Goal: Task Accomplishment & Management: Complete application form

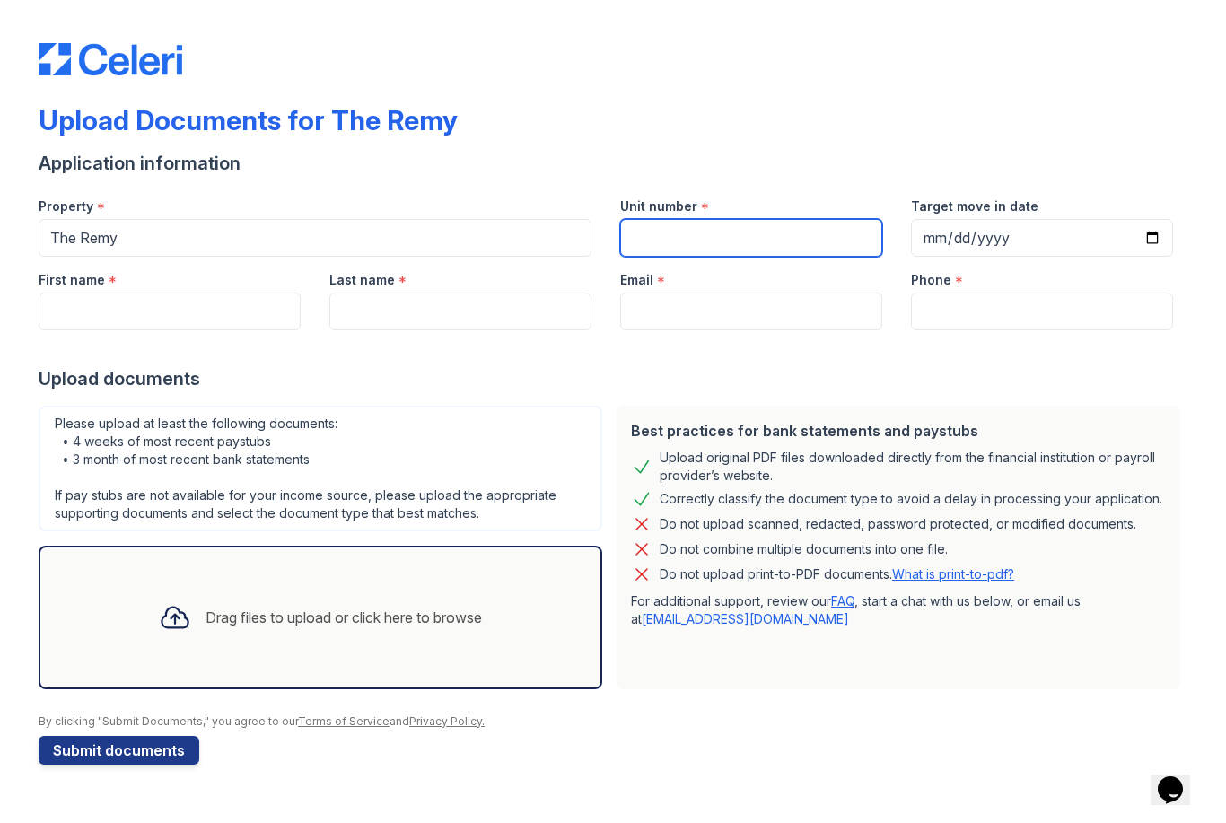
click at [785, 253] on input "Unit number" at bounding box center [751, 238] width 262 height 38
click at [771, 249] on input "Unit number" at bounding box center [751, 238] width 262 height 38
type input "516"
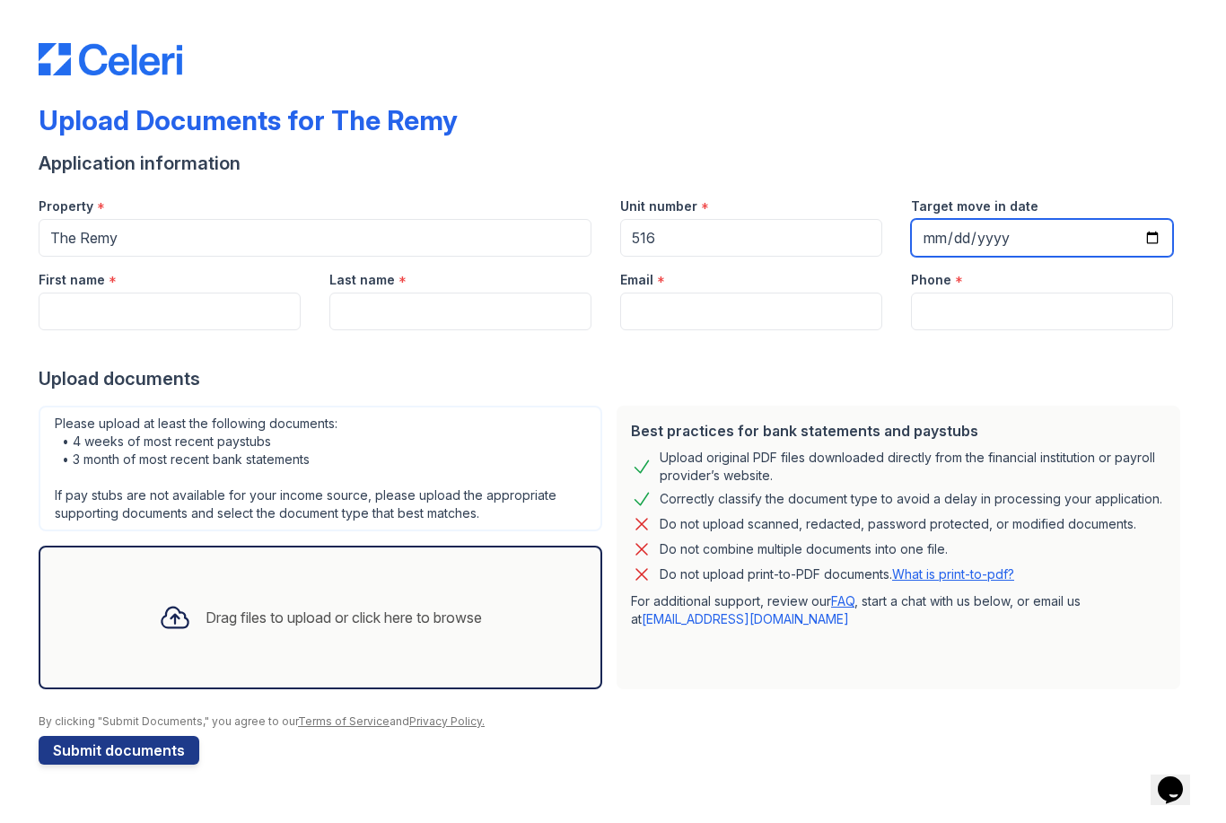
click at [1018, 249] on input "Target move in date" at bounding box center [1042, 238] width 262 height 38
type input "[DATE]"
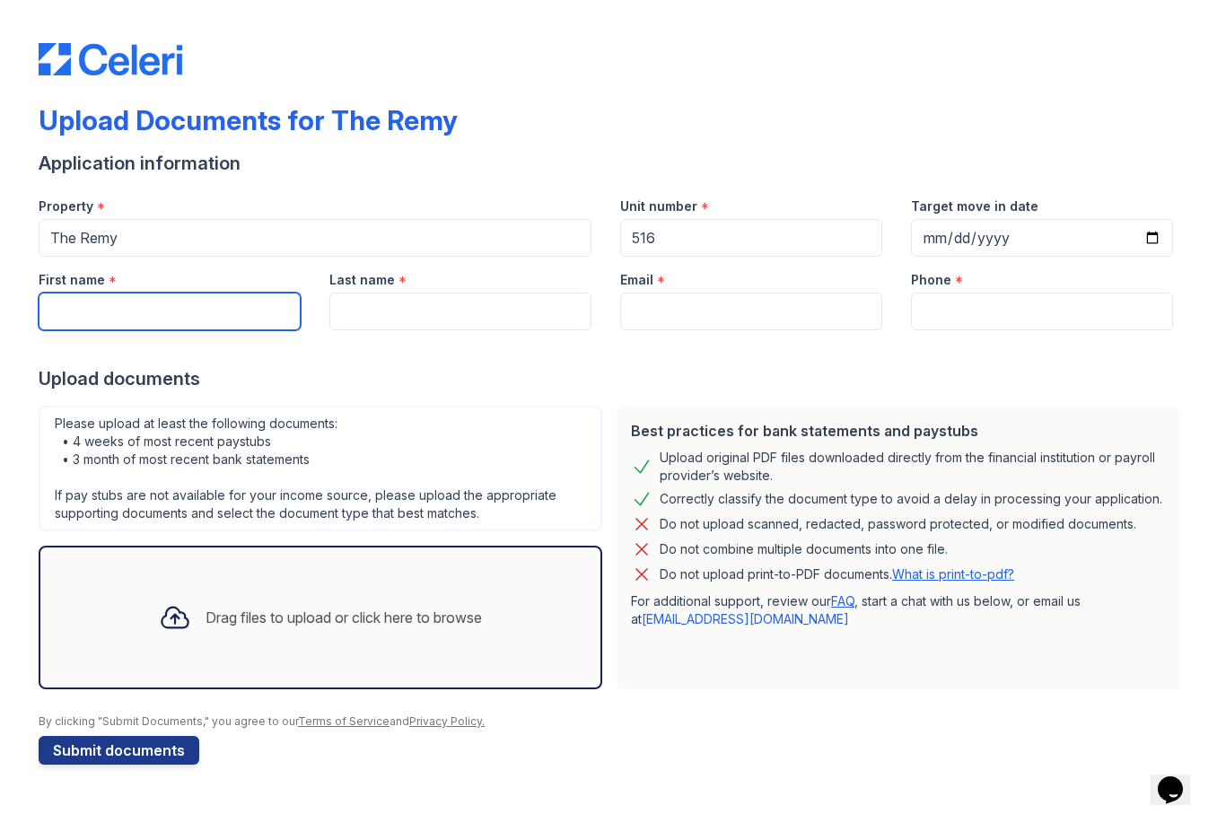
click at [214, 304] on input "First name" at bounding box center [170, 312] width 262 height 38
type input "[PERSON_NAME]"
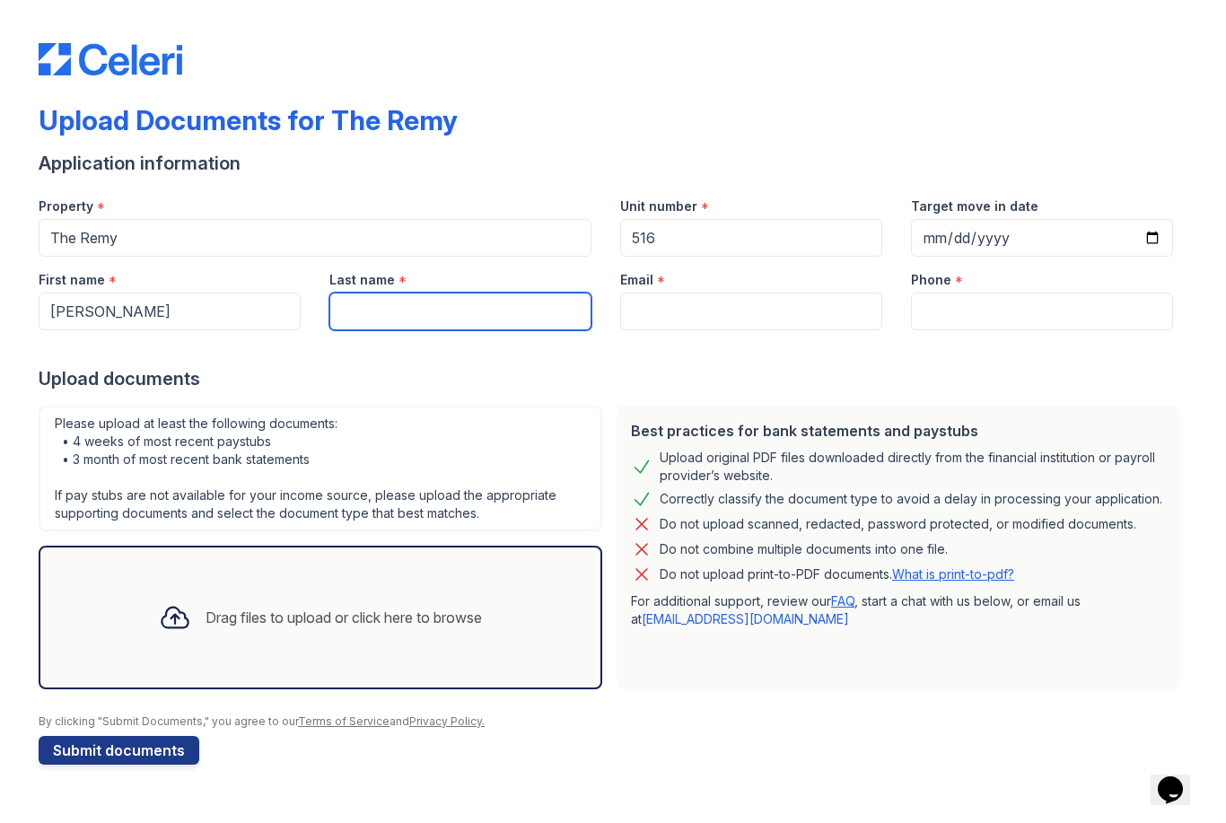
click at [517, 310] on input "Last name" at bounding box center [460, 312] width 262 height 38
type input "Cruder"
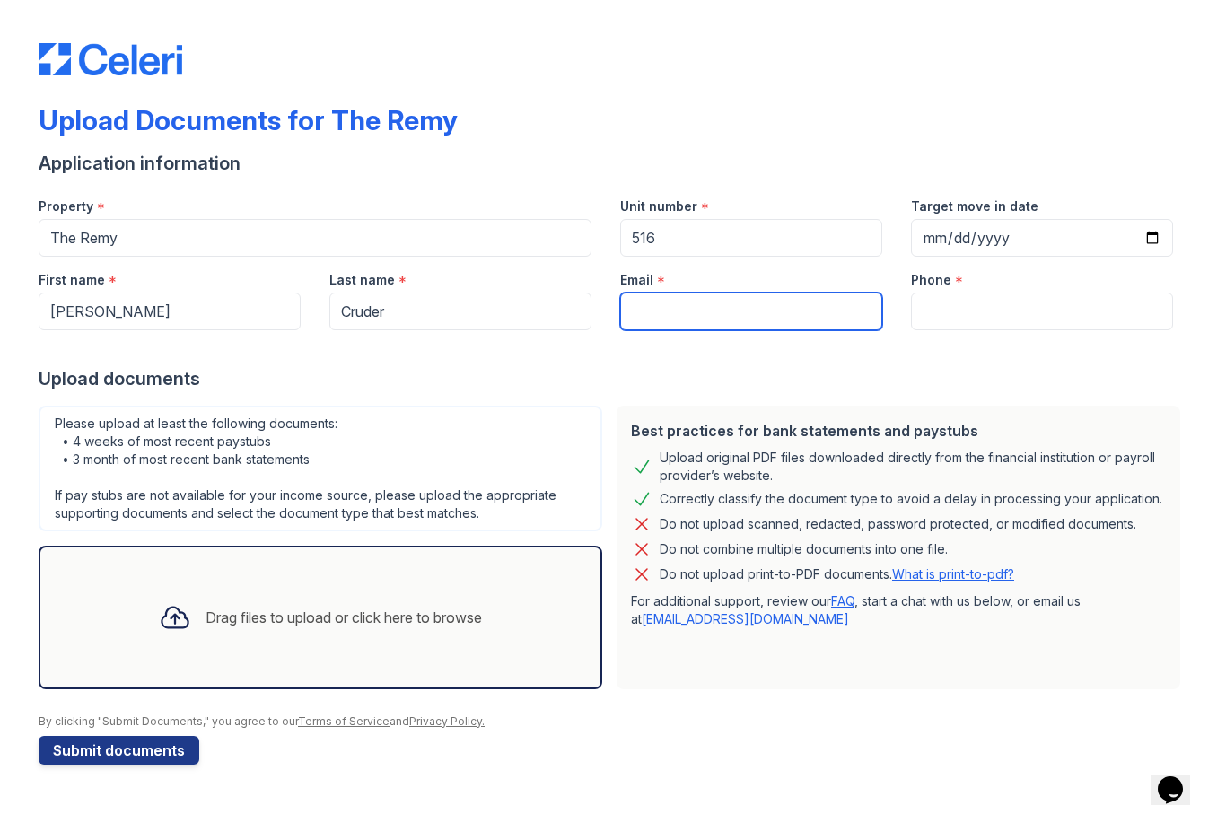
click at [768, 321] on input "Email" at bounding box center [751, 312] width 262 height 38
type input "[EMAIL_ADDRESS][DOMAIN_NAME]"
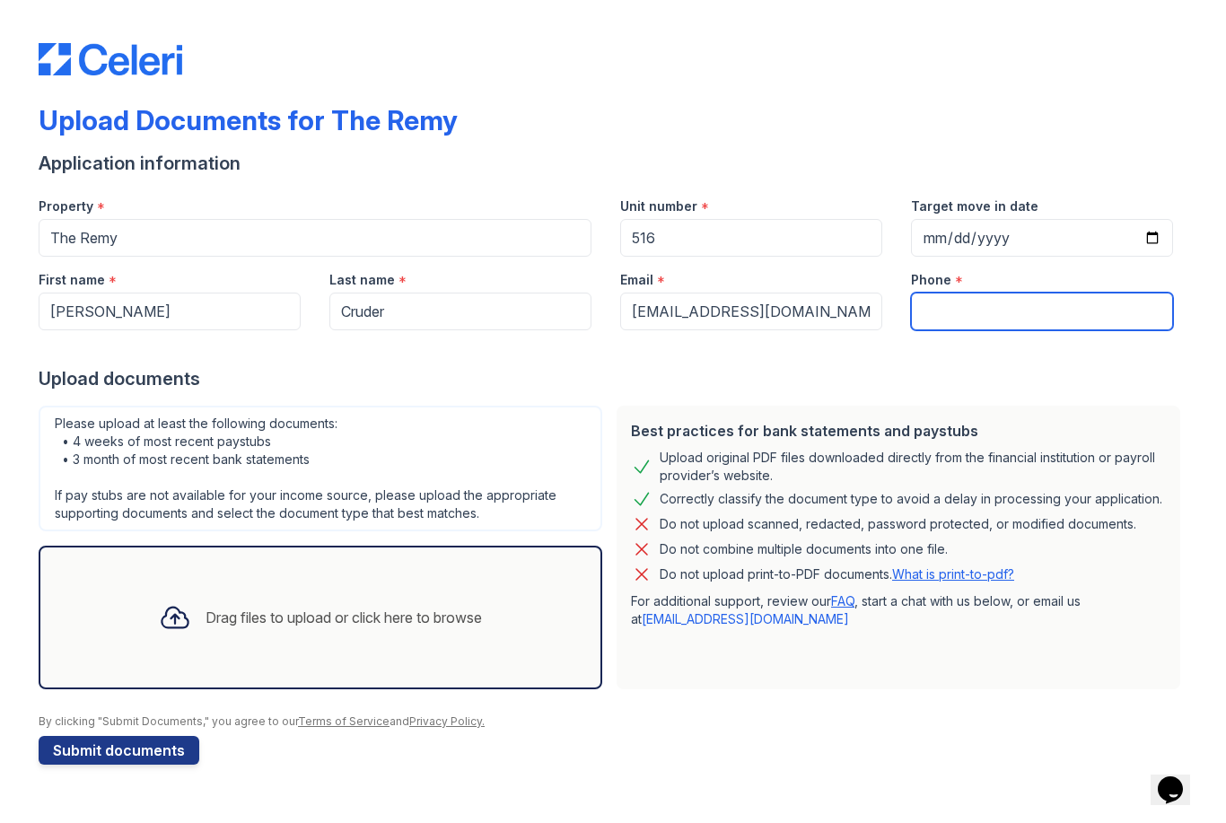
click at [1027, 311] on input "Phone" at bounding box center [1042, 312] width 262 height 38
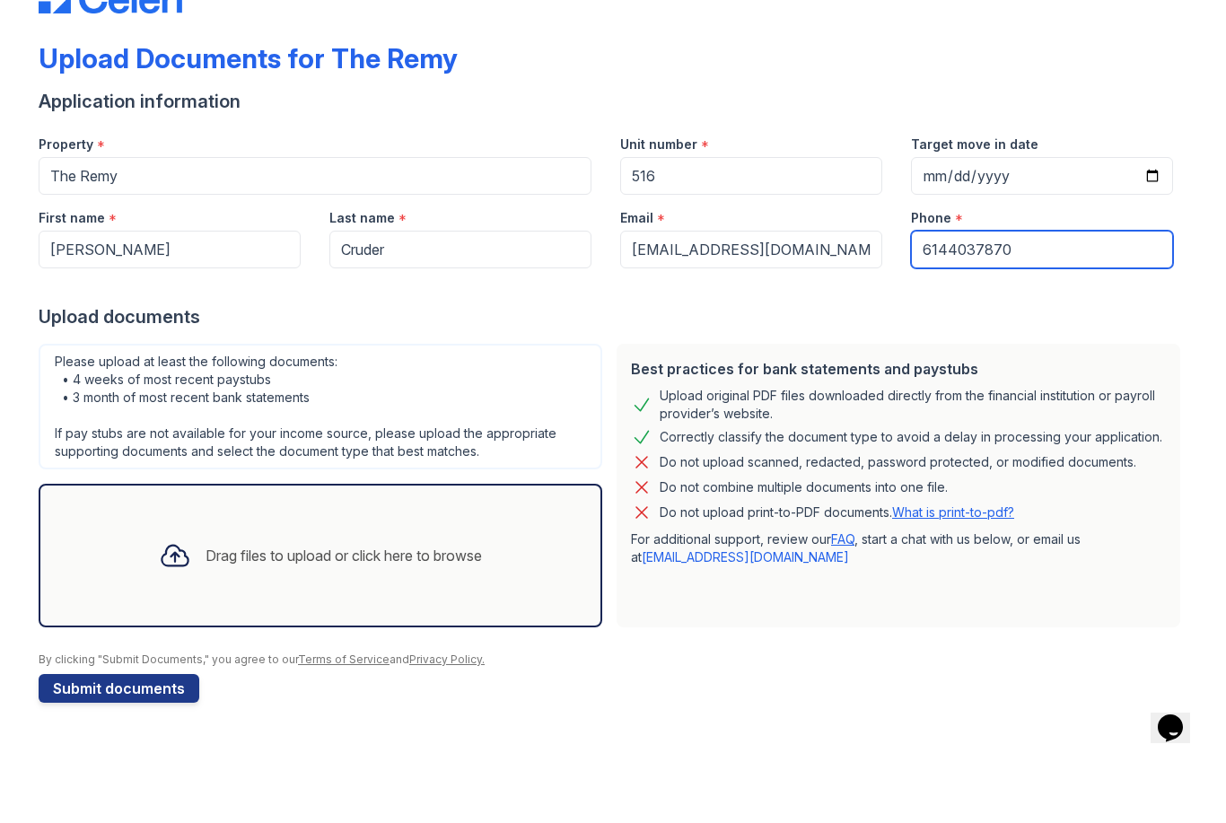
type input "6144037870"
click at [205, 607] on div "Drag files to upload or click here to browse" at bounding box center [343, 618] width 276 height 22
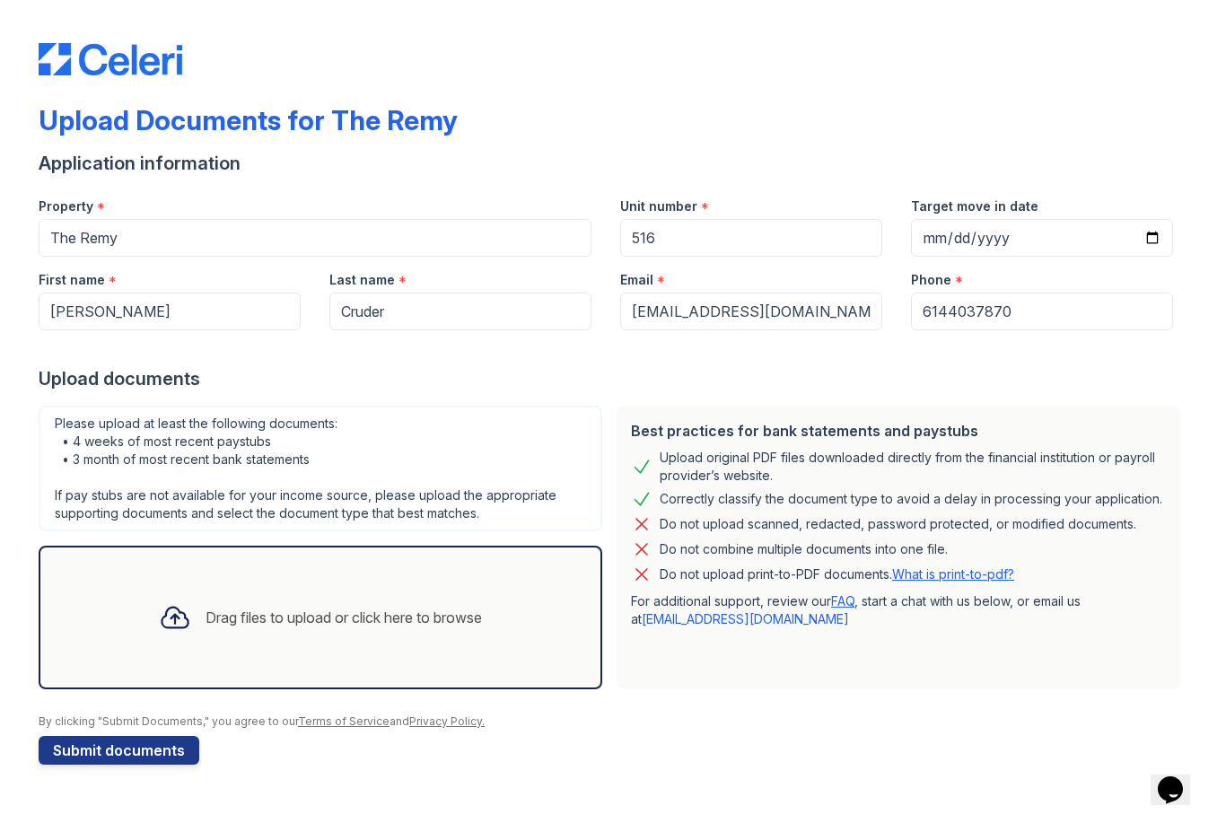
click at [159, 630] on icon at bounding box center [175, 617] width 32 height 32
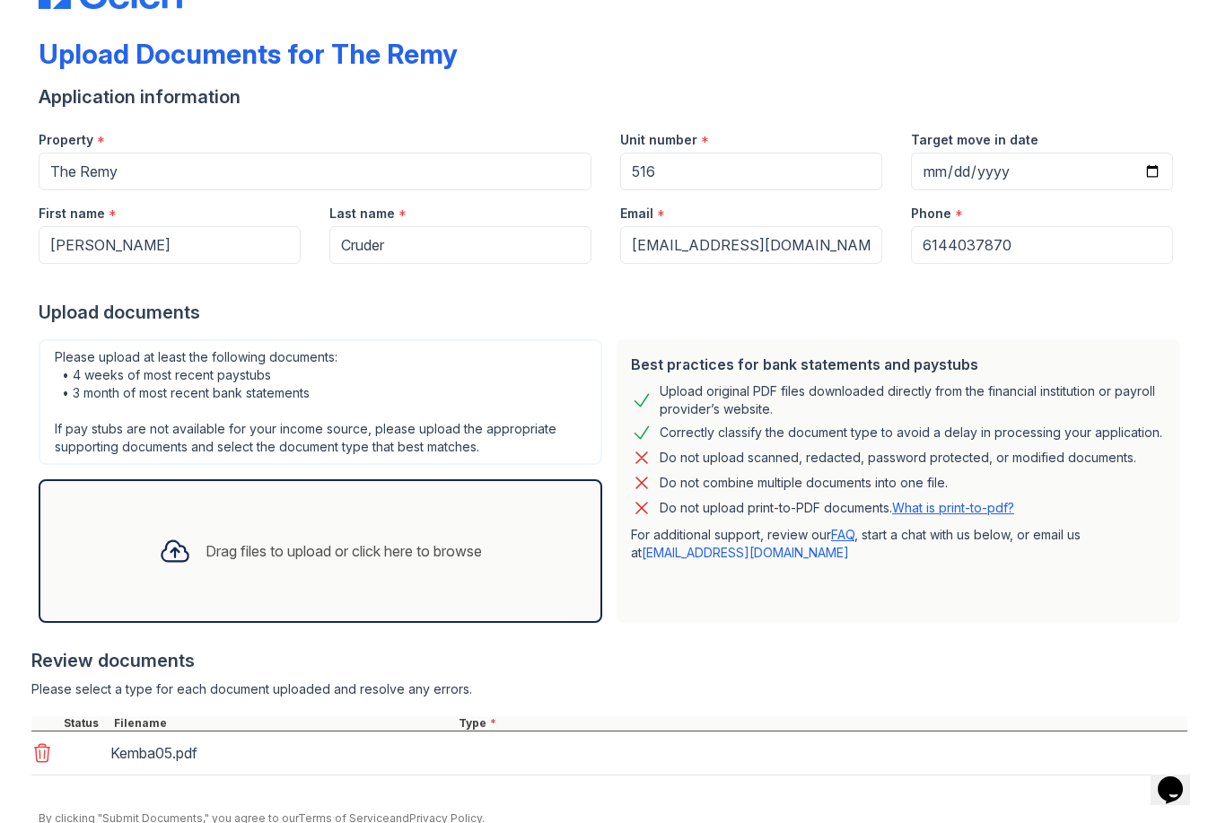
scroll to position [141, 0]
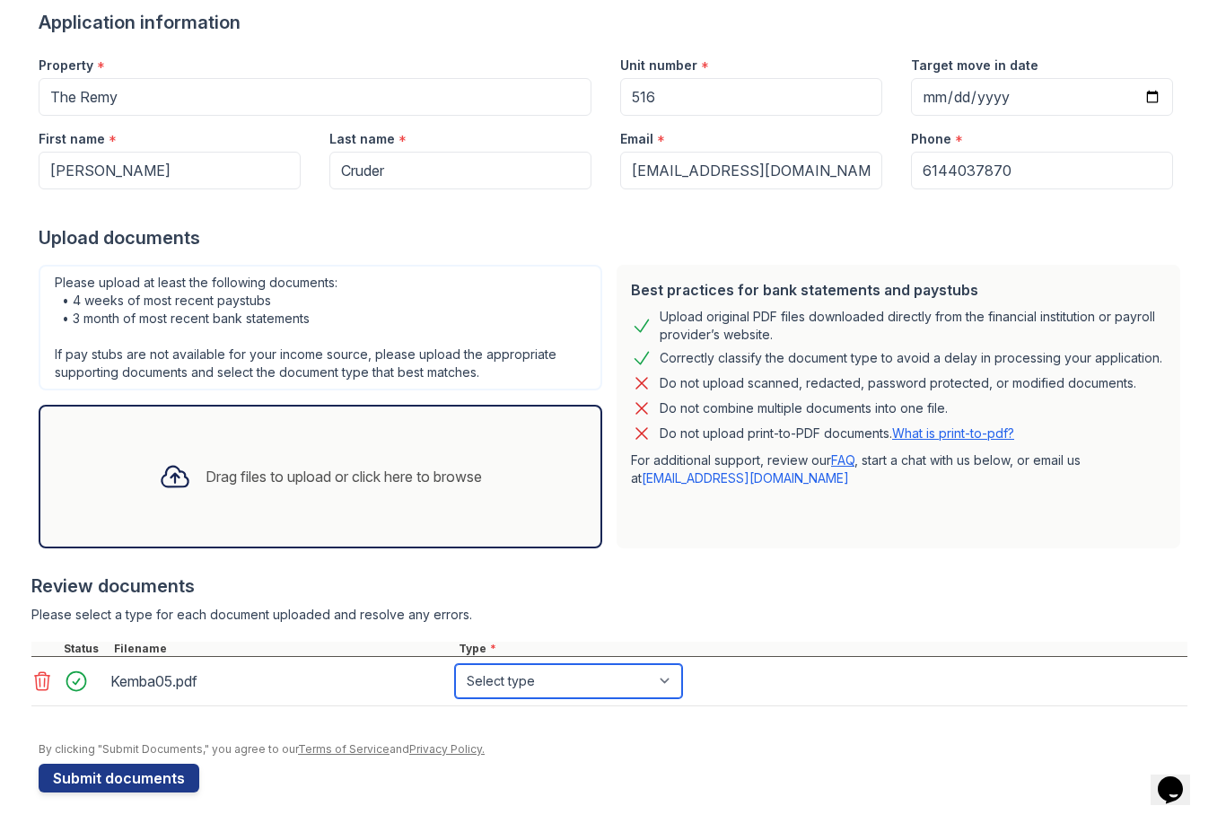
click at [609, 687] on select "Select type Paystub Bank Statement Offer Letter Tax Documents Benefit Award Let…" at bounding box center [568, 681] width 227 height 34
select select "bank_statement"
click at [165, 485] on icon at bounding box center [175, 477] width 26 height 21
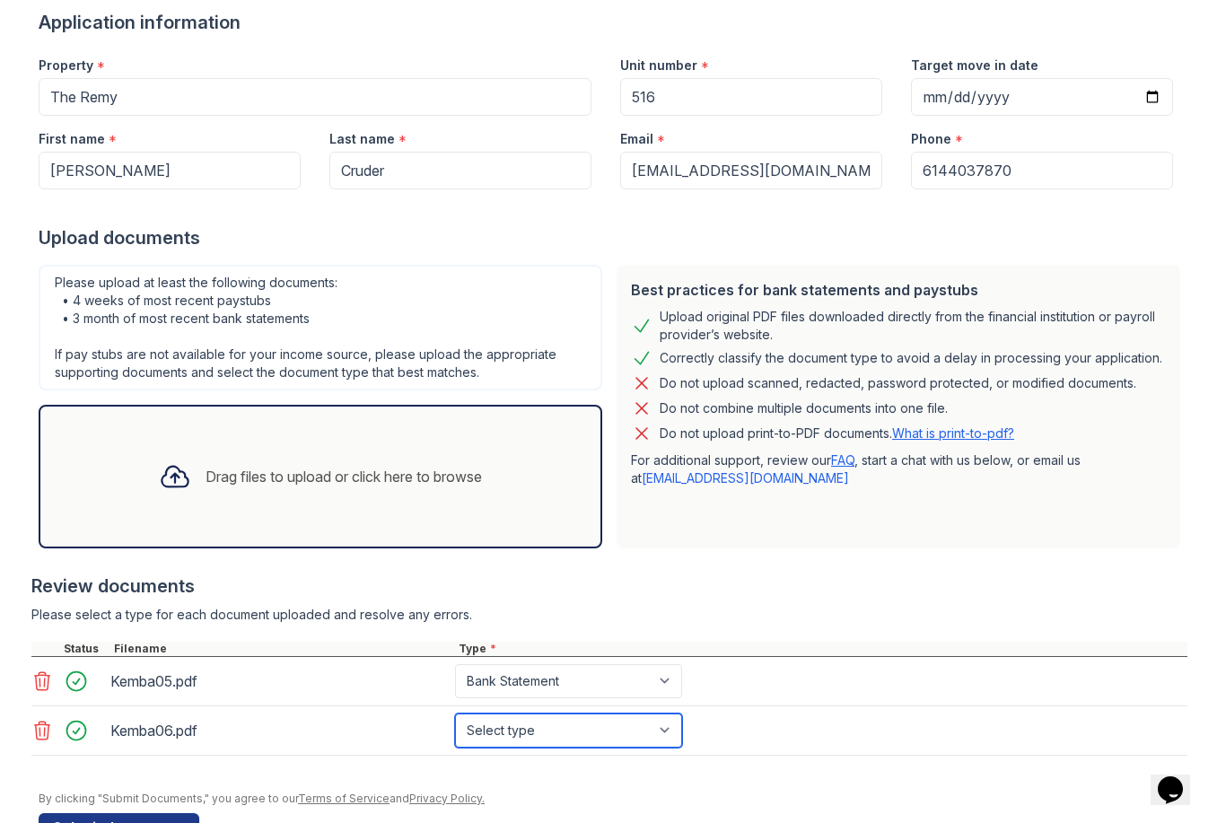
click at [639, 730] on select "Select type Paystub Bank Statement Offer Letter Tax Documents Benefit Award Let…" at bounding box center [568, 730] width 227 height 34
select select "bank_statement"
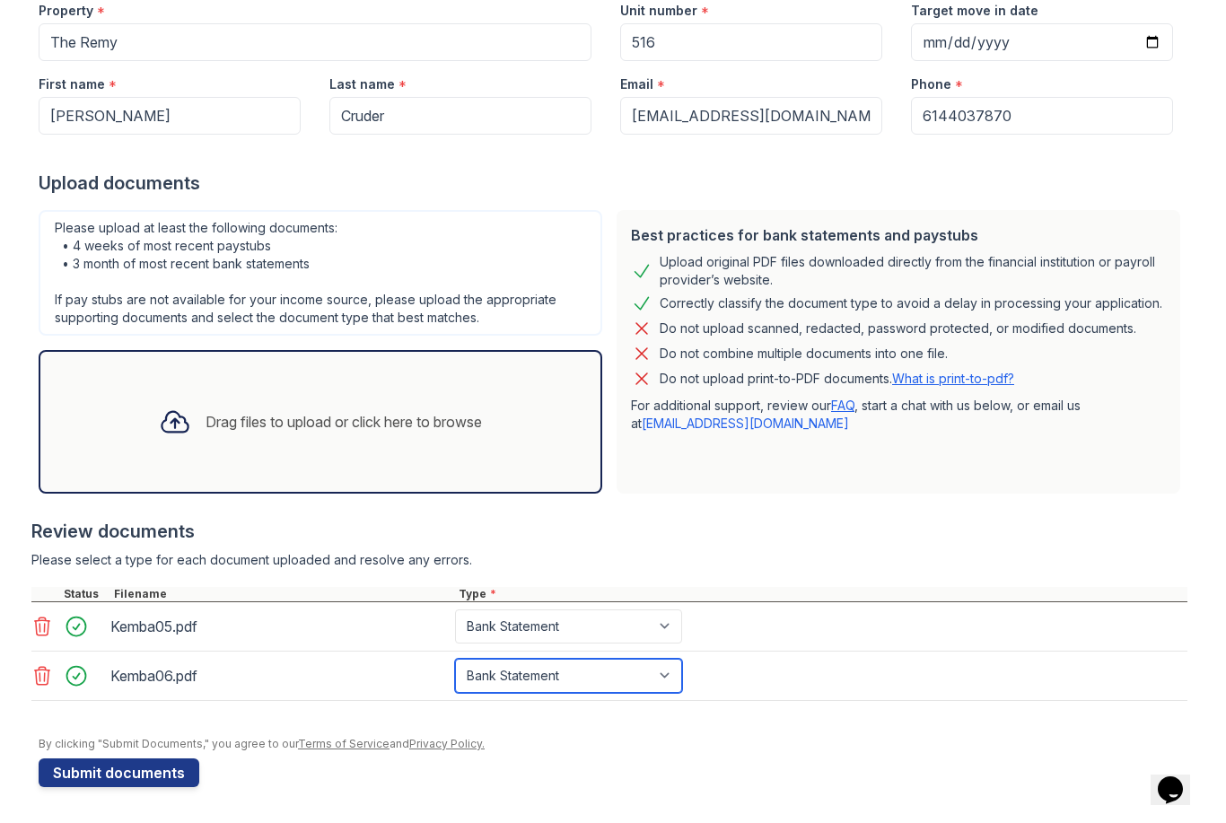
scroll to position [196, 0]
click at [144, 436] on div "Drag files to upload or click here to browse" at bounding box center [320, 421] width 352 height 61
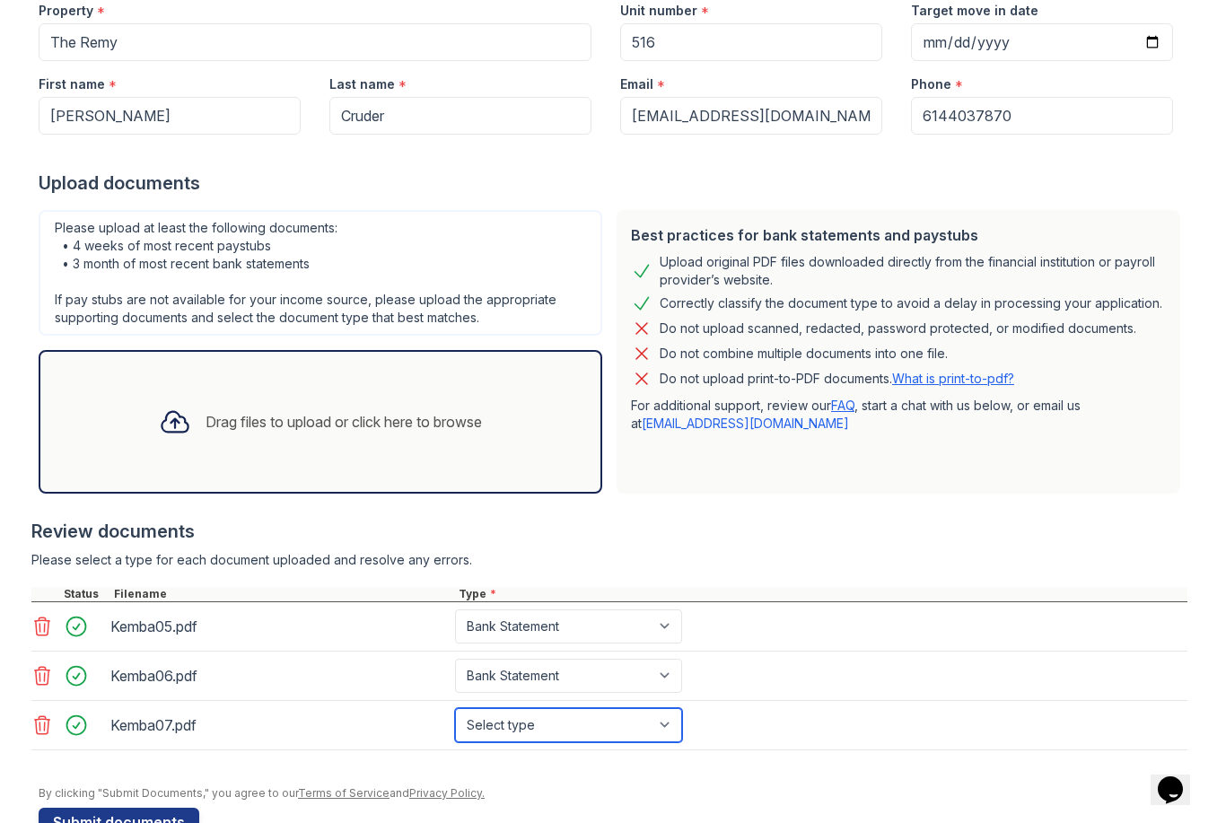
click at [632, 725] on select "Select type Paystub Bank Statement Offer Letter Tax Documents Benefit Award Let…" at bounding box center [568, 725] width 227 height 34
select select "bank_statement"
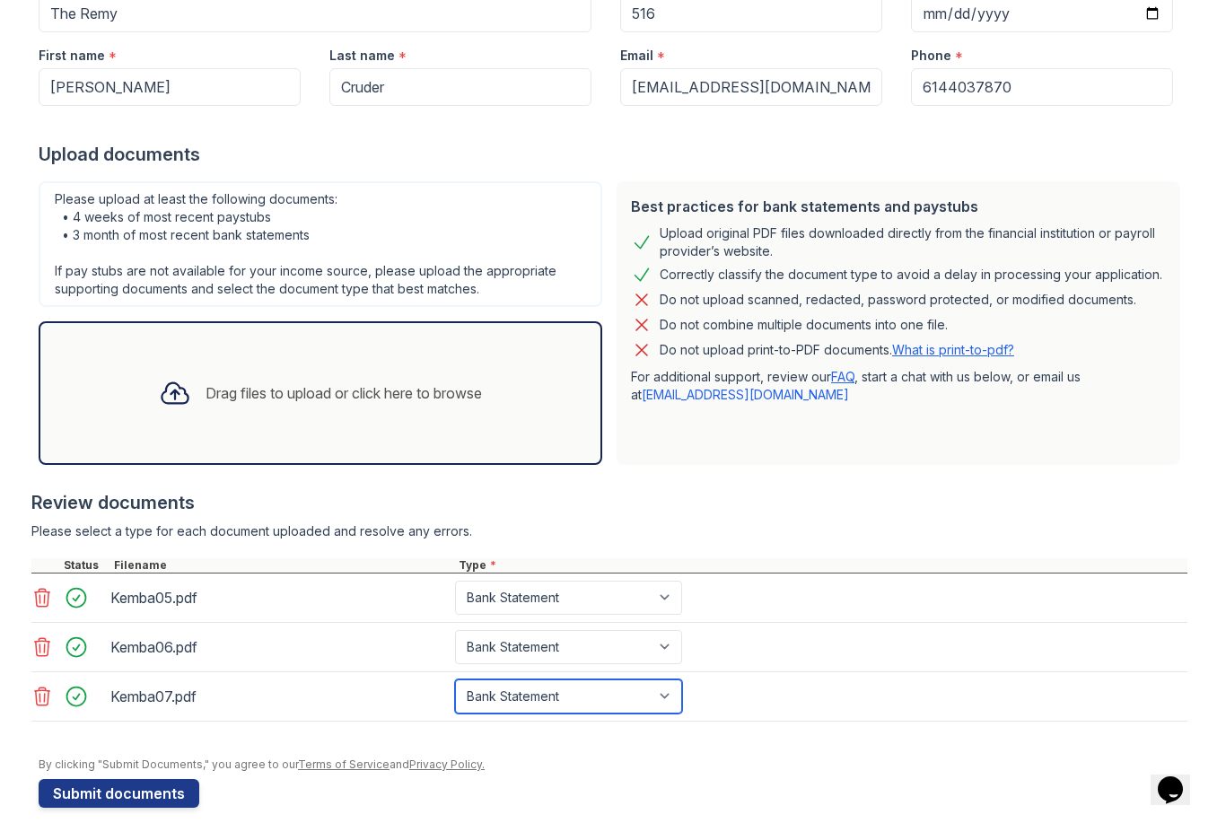
scroll to position [240, 0]
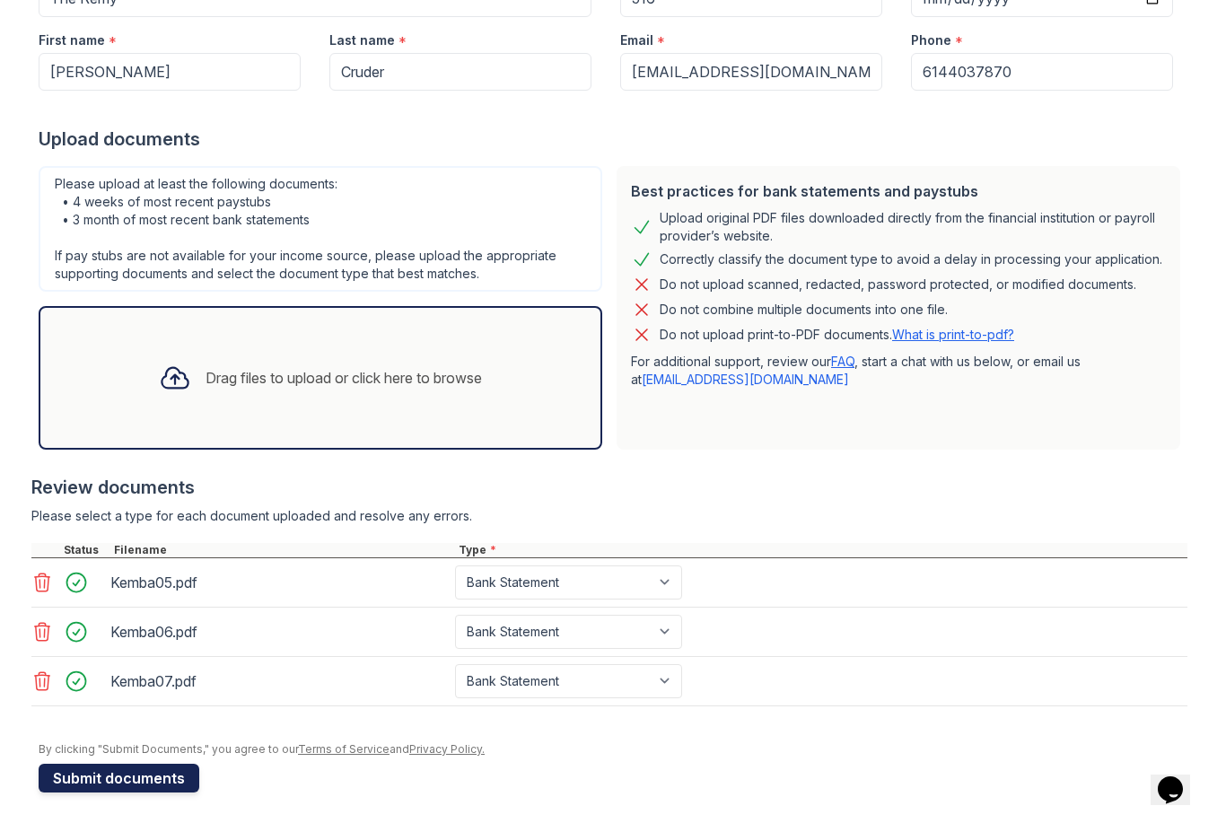
click at [96, 774] on button "Submit documents" at bounding box center [119, 778] width 161 height 29
